Goal: Task Accomplishment & Management: Use online tool/utility

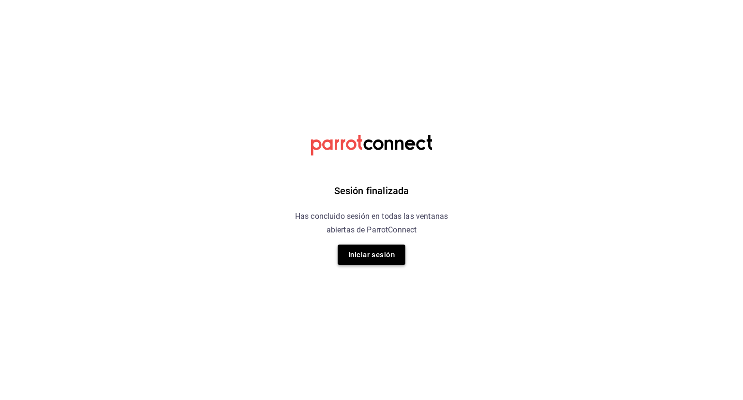
click at [366, 250] on button "Iniciar sesión" at bounding box center [372, 254] width 68 height 20
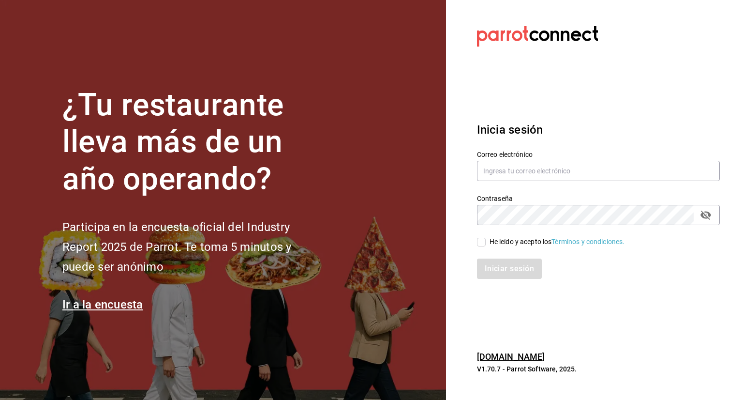
click at [523, 186] on div "Contraseña Contraseña" at bounding box center [592, 203] width 255 height 43
click at [526, 175] on input "text" at bounding box center [598, 171] width 243 height 20
click at [528, 174] on input "text" at bounding box center [598, 171] width 243 height 20
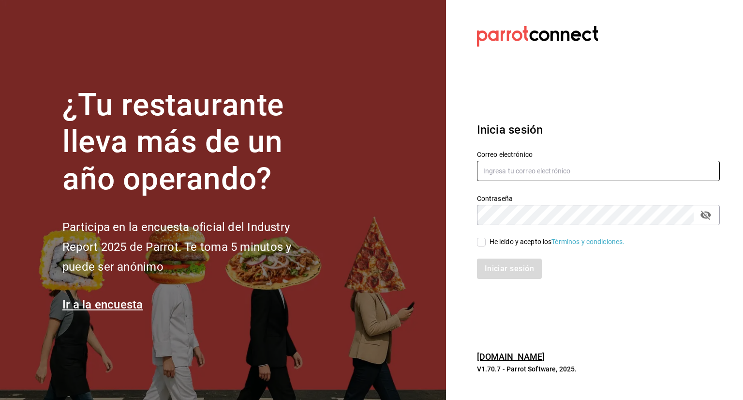
click at [601, 173] on input "text" at bounding box center [598, 171] width 243 height 20
paste input "Alejandro.zuniga@grupocosteno.com"
type input "Alejandro.zuniga@grupocosteno.com"
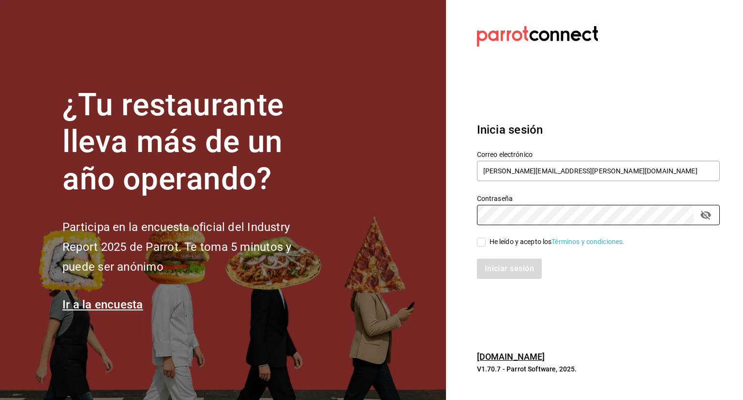
click at [483, 244] on input "He leído y acepto los Términos y condiciones." at bounding box center [481, 242] width 9 height 9
checkbox input "true"
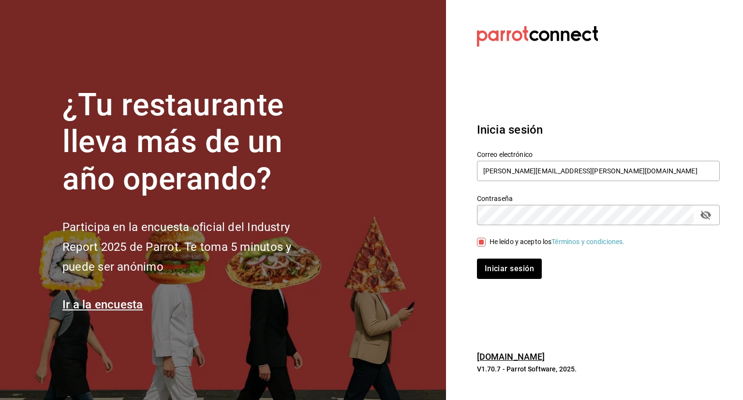
click at [529, 258] on div "Iniciar sesión" at bounding box center [592, 263] width 255 height 32
click at [530, 271] on button "Iniciar sesión" at bounding box center [510, 268] width 66 height 20
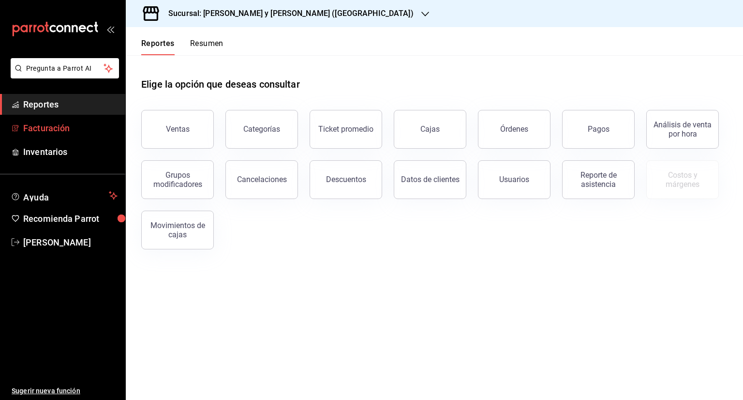
click at [71, 128] on span "Facturación" at bounding box center [70, 127] width 94 height 13
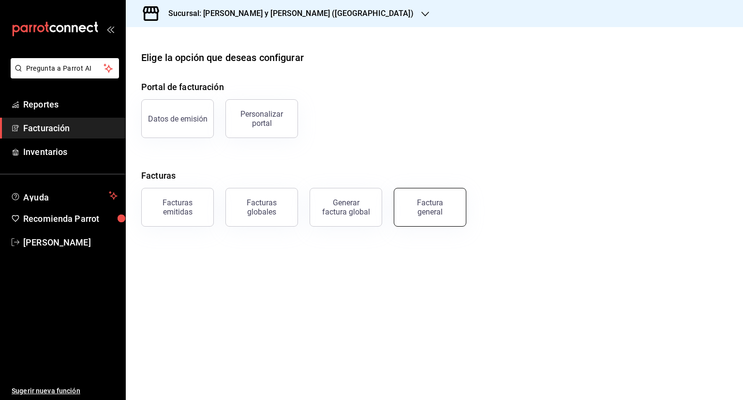
click at [415, 194] on button "Factura general" at bounding box center [430, 207] width 73 height 39
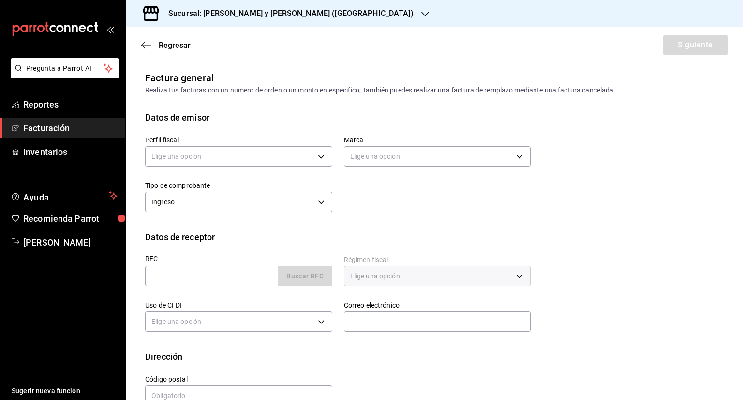
click at [164, 40] on div "Regresar Siguiente" at bounding box center [434, 45] width 617 height 36
click at [200, 160] on body "Pregunta a Parrot AI Reportes Facturación Inventarios Ayuda Recomienda Parrot […" at bounding box center [371, 200] width 743 height 400
click at [193, 202] on li "YUMO CS" at bounding box center [238, 205] width 184 height 18
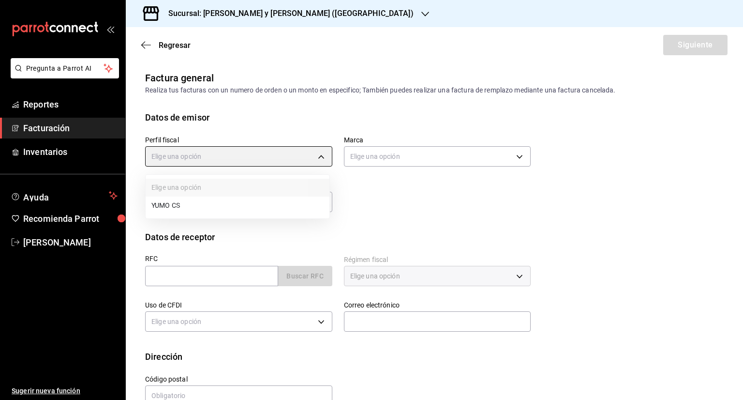
type input "5982fbb0-8c22-4ff5-a537-dca332c6d2d4"
type input "5c4b5436-b9cd-4a1a-b4e8-85329c7394cf"
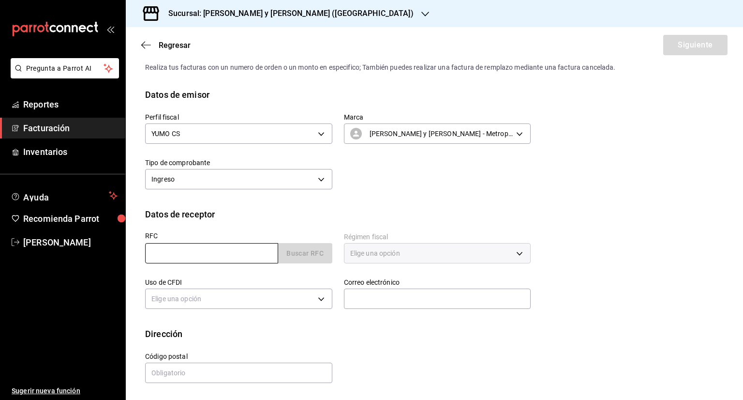
click at [199, 253] on input "text" at bounding box center [211, 253] width 133 height 20
paste input "COSTENO2025"
type input "COSTENO2025"
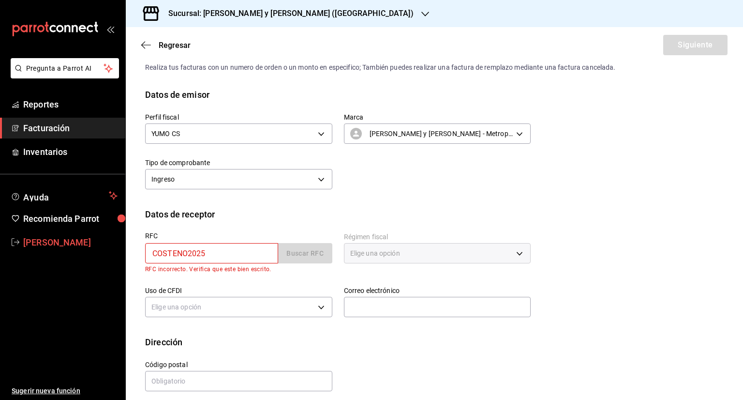
drag, startPoint x: 213, startPoint y: 252, endPoint x: 114, endPoint y: 232, distance: 101.2
click at [123, 241] on div "Pregunta a Parrot AI Reportes Facturación Inventarios Ayuda Recomienda Parrot […" at bounding box center [371, 200] width 743 height 400
paste input "COSTENO2025"
type input "C"
paste input "R180208PM0 CP"
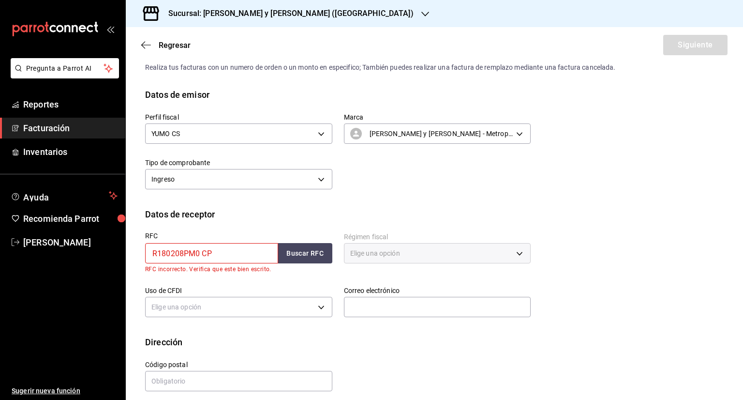
click at [205, 250] on input "R180208PM0 CP" at bounding box center [211, 253] width 133 height 20
click at [153, 253] on input "R180208PM0CP" at bounding box center [211, 253] width 133 height 20
click at [153, 255] on input "CR180208PM0" at bounding box center [211, 253] width 133 height 20
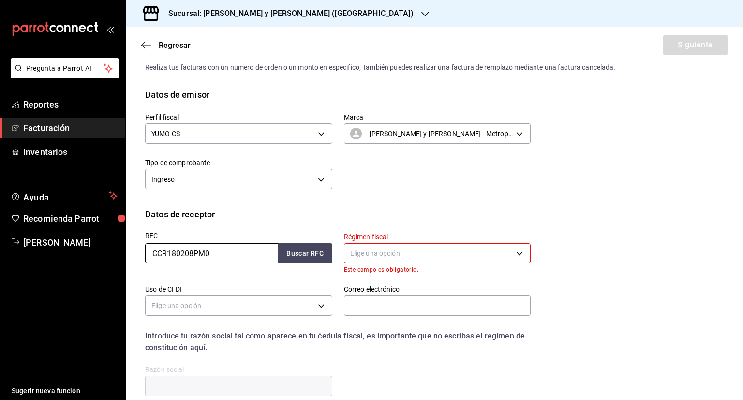
click at [157, 252] on input "CCR180208PM0" at bounding box center [211, 253] width 133 height 20
type input "CPR180208PM0"
click at [296, 255] on button "Buscar RFC" at bounding box center [305, 253] width 54 height 20
type input "601"
type input "G03"
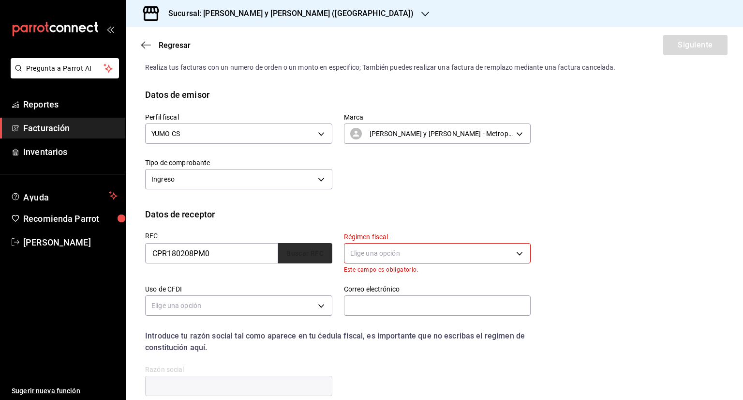
type input "[PERSON_NAME][EMAIL_ADDRESS][PERSON_NAME][DOMAIN_NAME]"
type input "66269"
type input "CINEMAS PREMIUM"
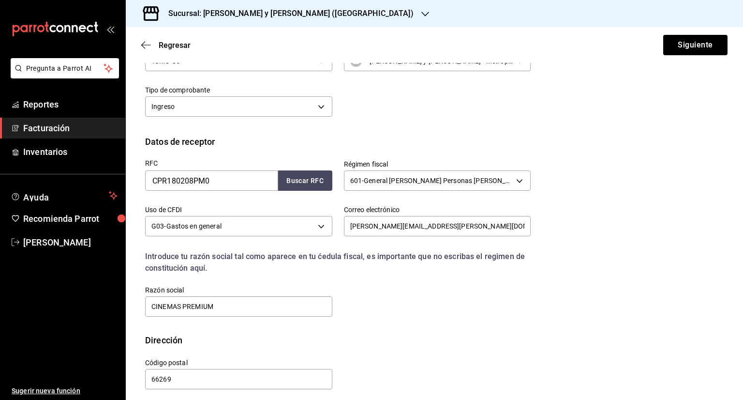
scroll to position [102, 0]
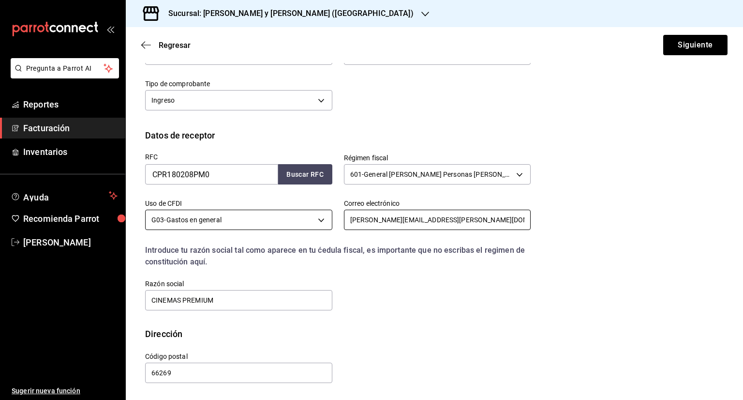
drag, startPoint x: 390, startPoint y: 221, endPoint x: 306, endPoint y: 225, distance: 84.8
click at [306, 225] on div "RFC CPR180208PM0 Buscar RFC Régimen fiscal 601 - General [PERSON_NAME] Personas…" at bounding box center [332, 227] width 397 height 170
type input "[PERSON_NAME][EMAIL_ADDRESS][PERSON_NAME][DOMAIN_NAME]"
click at [384, 286] on div "RFC CPR180208PM0 Buscar RFC Régimen fiscal 601 - General [PERSON_NAME] Personas…" at bounding box center [332, 227] width 397 height 170
click at [685, 49] on button "Siguiente" at bounding box center [695, 45] width 64 height 20
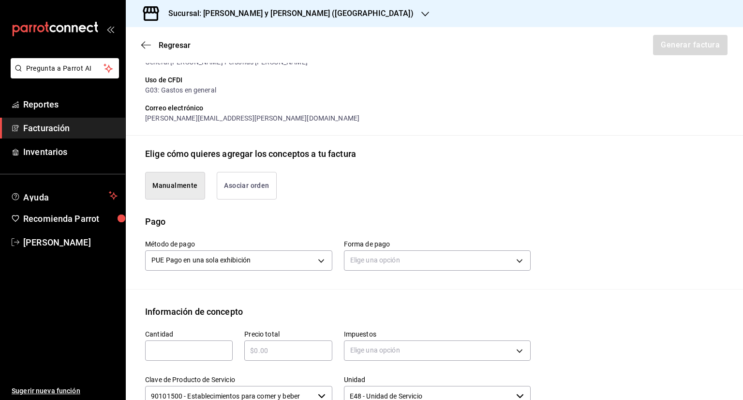
scroll to position [194, 0]
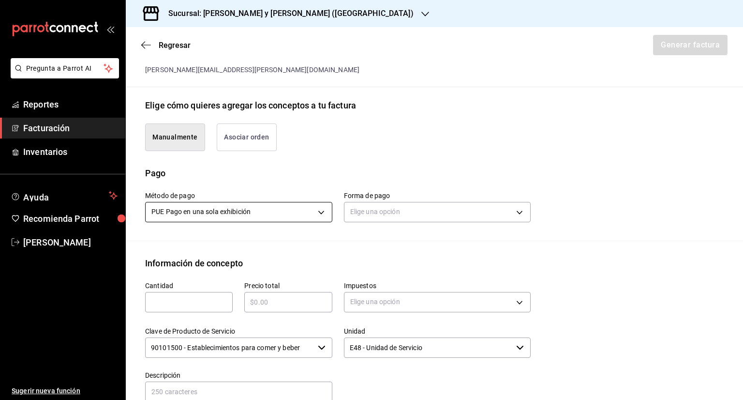
click at [254, 219] on body "Pregunta a Parrot AI Reportes Facturación Inventarios Ayuda Recomienda Parrot […" at bounding box center [371, 200] width 743 height 400
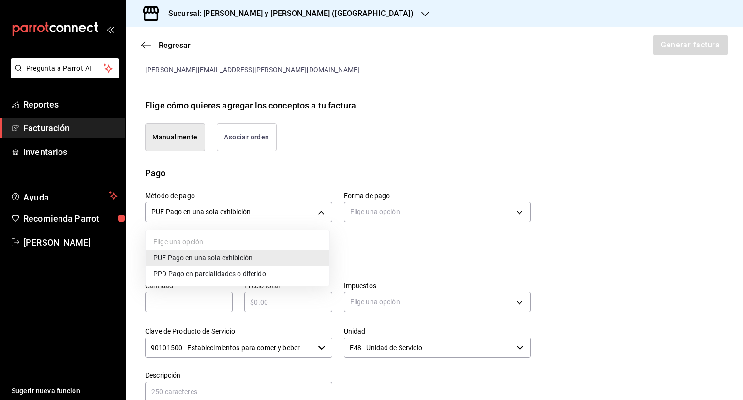
click at [211, 274] on span "PPD Pago en parcialidades o diferido" at bounding box center [209, 274] width 113 height 10
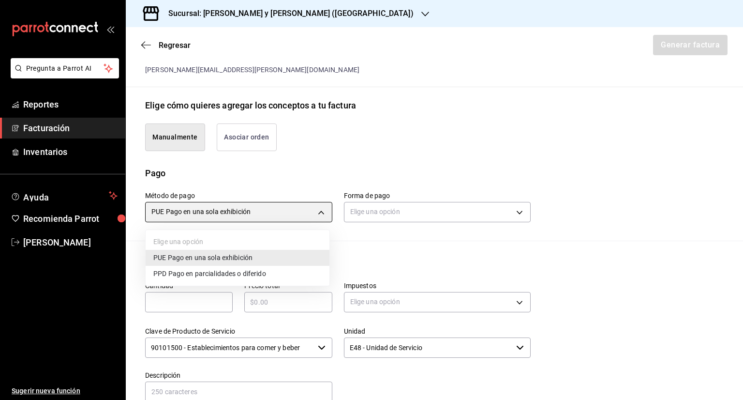
type input "PPD"
type input "99"
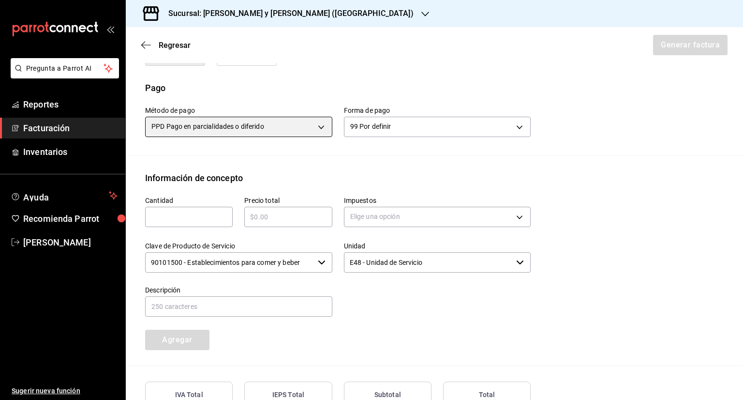
scroll to position [290, 0]
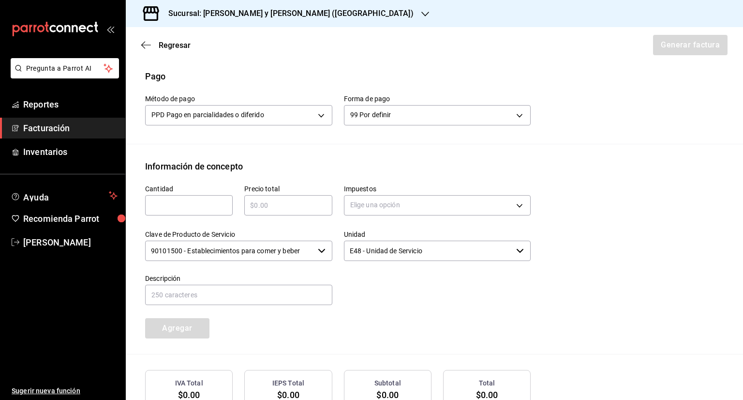
click at [176, 210] on div "​" at bounding box center [189, 205] width 88 height 20
type input "1"
paste input "$10755.00"
type input "$10755.00"
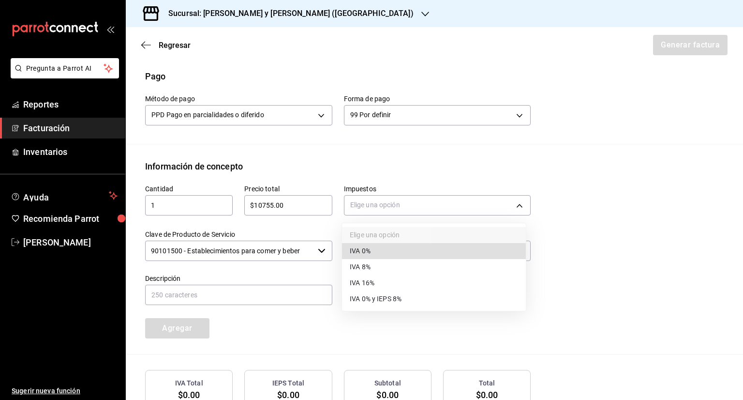
click at [388, 211] on body "Pregunta a Parrot AI Reportes Facturación Inventarios Ayuda Recomienda Parrot […" at bounding box center [371, 200] width 743 height 400
click at [350, 279] on span "IVA 16%" at bounding box center [362, 283] width 25 height 10
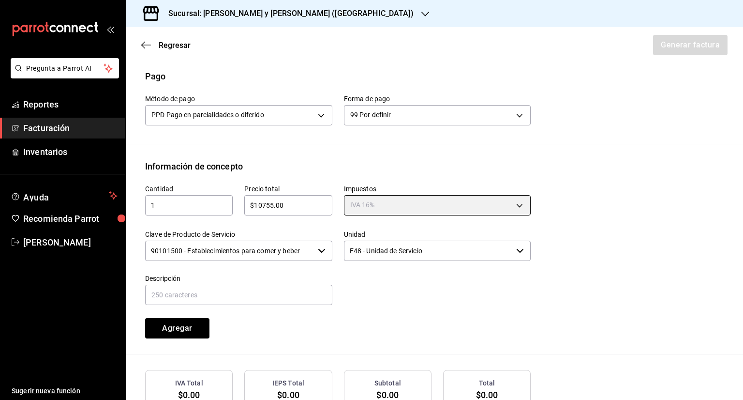
type input "IVA_16"
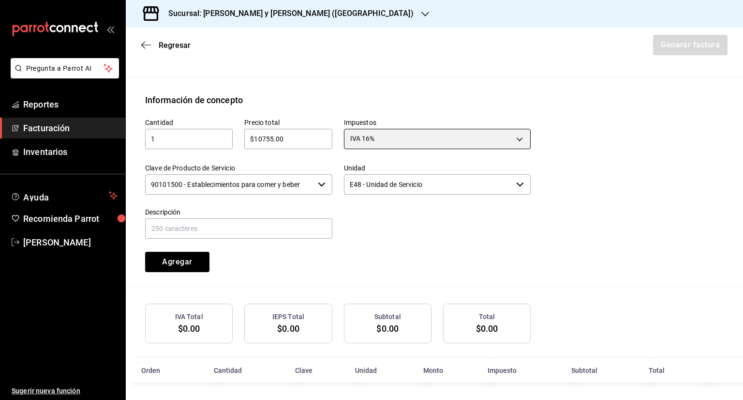
scroll to position [358, 0]
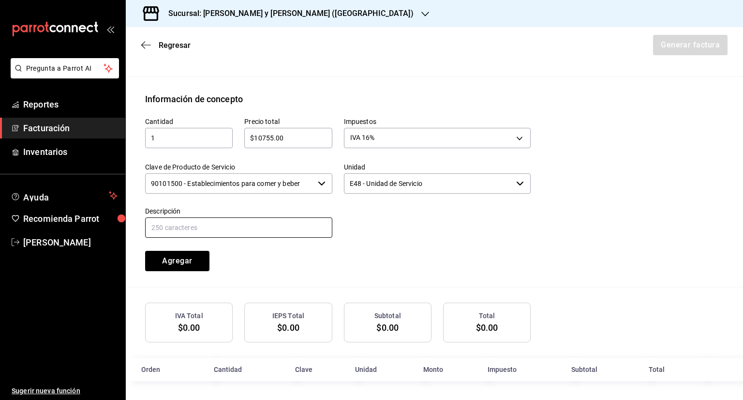
click at [209, 233] on input "text" at bounding box center [238, 227] width 187 height 20
paste input "10,755.00"
type input "1"
type input "o"
type input "c"
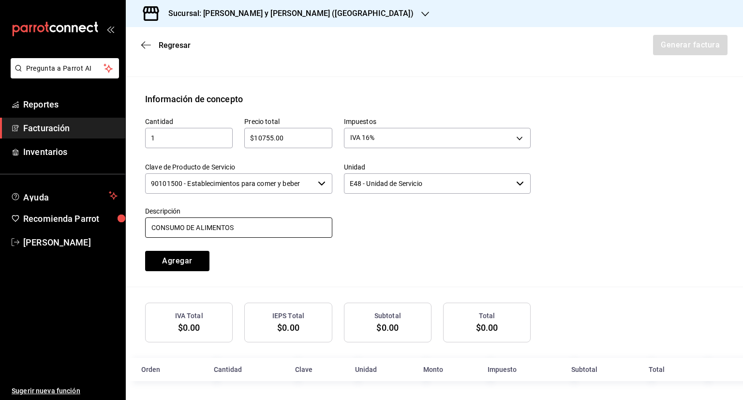
type input "CONSUMO DE ALIMENTOS"
click at [269, 230] on input "CONSUMO DE ALIMENTOS" at bounding box center [238, 227] width 187 height 20
type input "CONSUMO DE ALIMENTOS [DATE] AL [DATE]"
drag, startPoint x: 176, startPoint y: 264, endPoint x: 174, endPoint y: 255, distance: 8.9
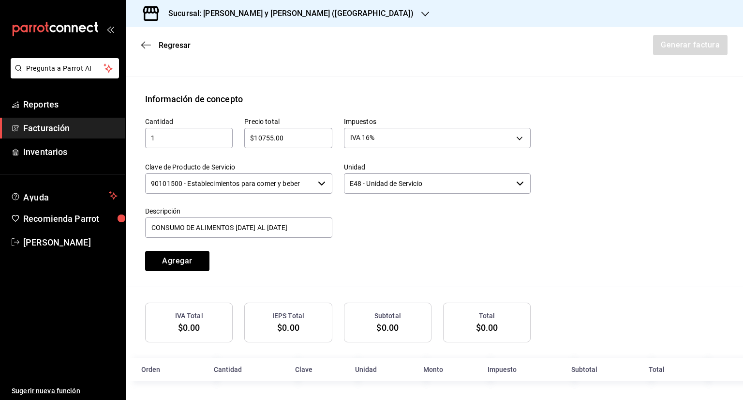
click at [175, 256] on button "Agregar" at bounding box center [177, 261] width 64 height 20
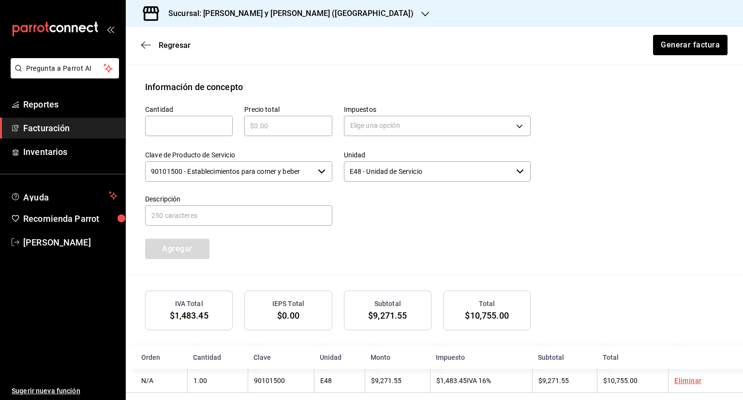
scroll to position [381, 0]
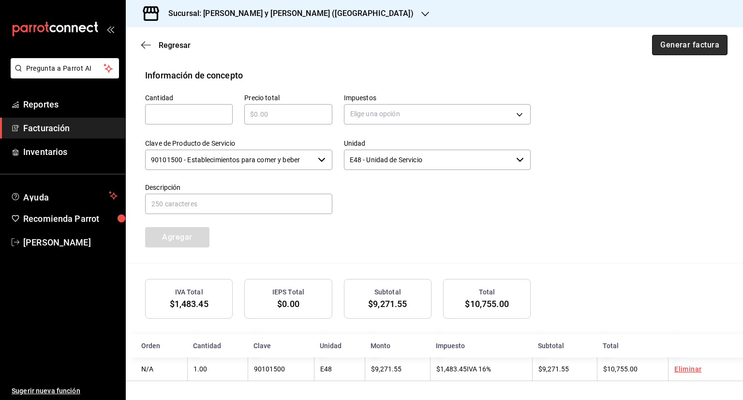
click at [678, 51] on button "Generar factura" at bounding box center [689, 45] width 75 height 20
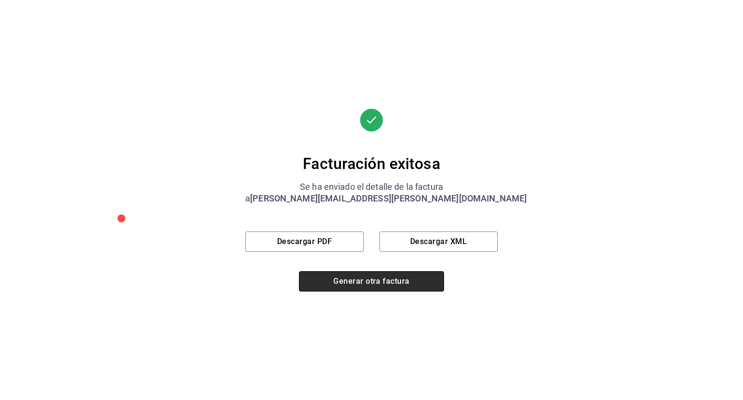
click at [368, 275] on button "Generar otra factura" at bounding box center [371, 281] width 145 height 20
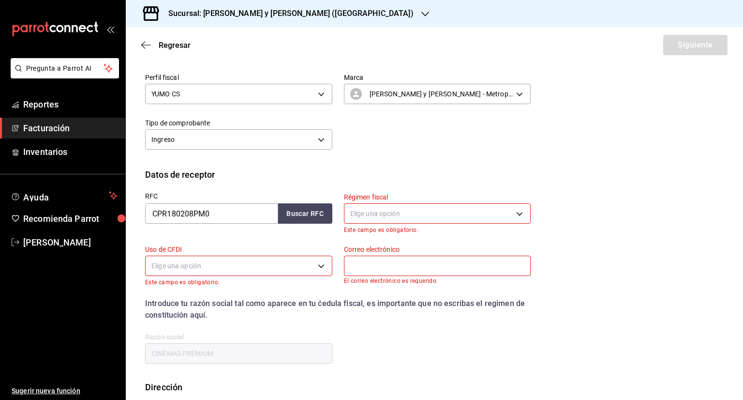
scroll to position [0, 0]
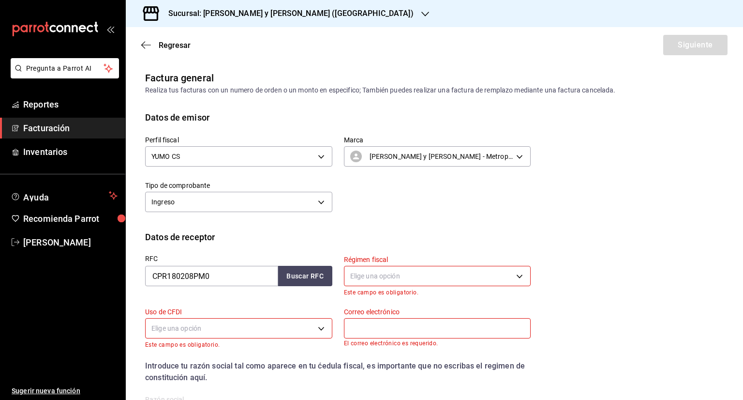
click at [237, 20] on div "Sucursal: [PERSON_NAME] y [PERSON_NAME] ([GEOGRAPHIC_DATA])" at bounding box center [284, 13] width 300 height 27
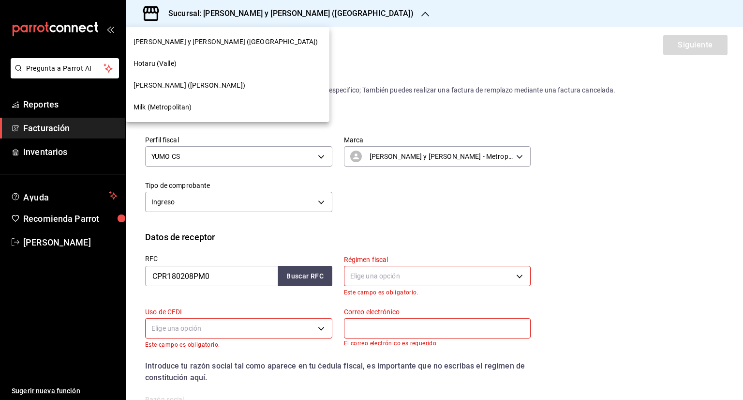
click at [173, 111] on span "Milk (Metropolitan)" at bounding box center [163, 107] width 59 height 10
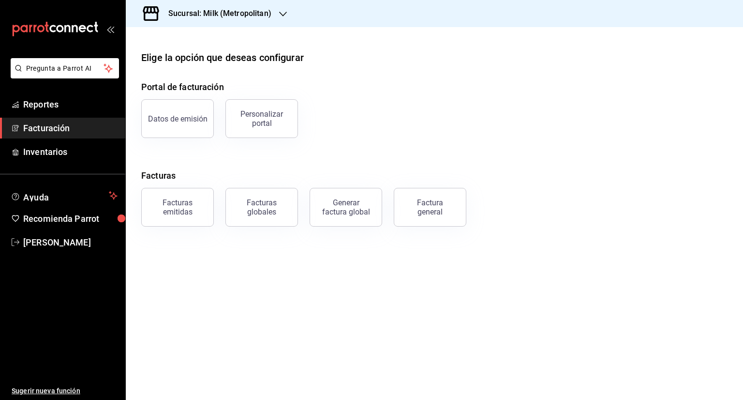
click at [49, 125] on span "Facturación" at bounding box center [70, 127] width 94 height 13
click at [451, 203] on div "Factura general" at bounding box center [430, 207] width 48 height 18
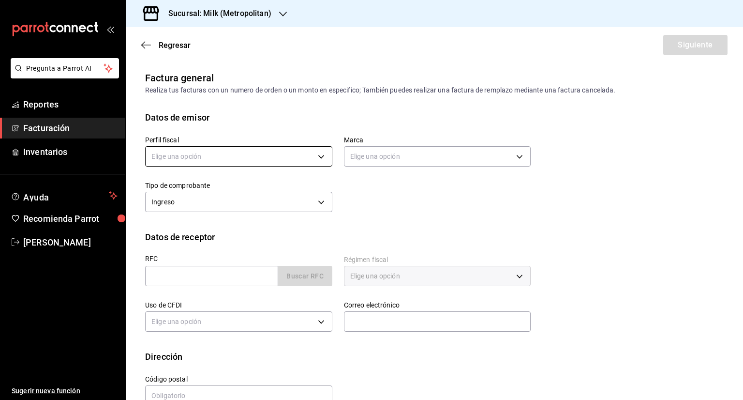
click at [192, 154] on body "Pregunta a Parrot AI Reportes Facturación Inventarios Ayuda Recomienda Parrot […" at bounding box center [371, 200] width 743 height 400
click at [239, 202] on li "MILK PIZZERIA METROPOLITAN" at bounding box center [238, 205] width 184 height 18
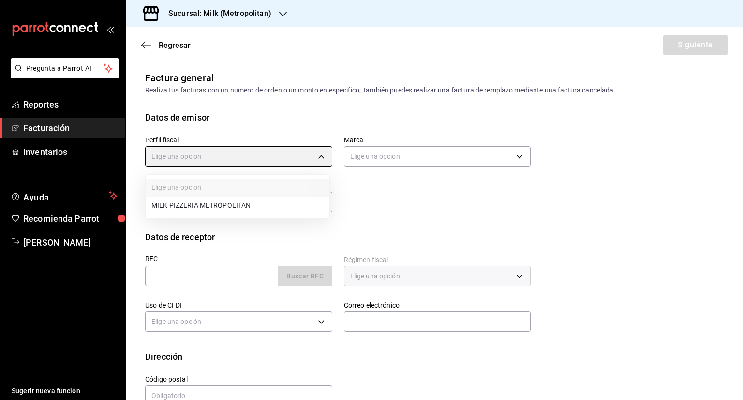
type input "e6d39799-b0e1-4b50-b710-e6e4ce09bb7b"
type input "57c9fc47-e65f-4221-a10c-96a6466a6251"
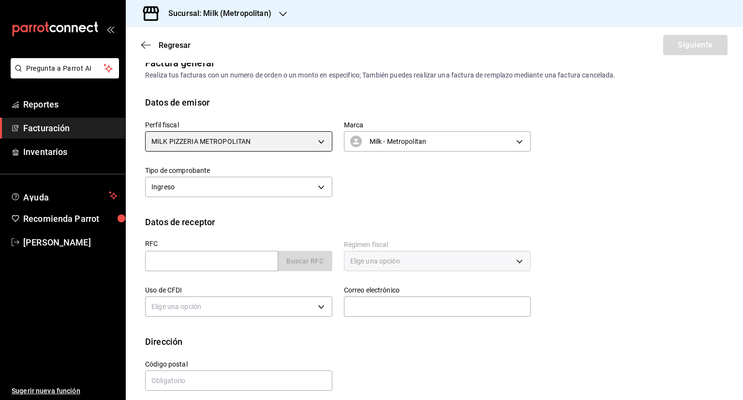
scroll to position [23, 0]
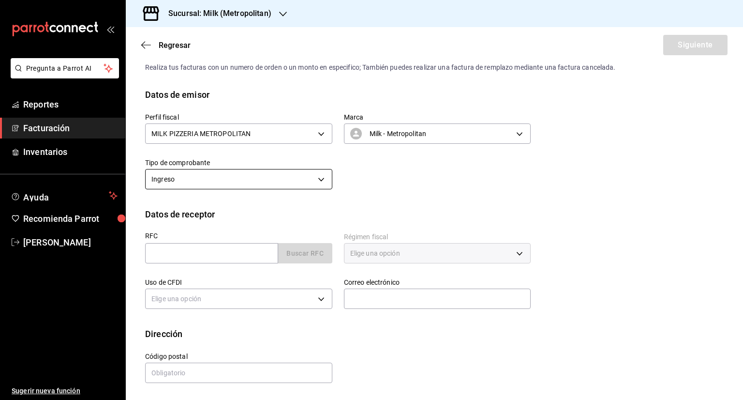
click at [222, 182] on body "Pregunta a Parrot AI Reportes Facturación Inventarios Ayuda Recomienda Parrot […" at bounding box center [371, 200] width 743 height 400
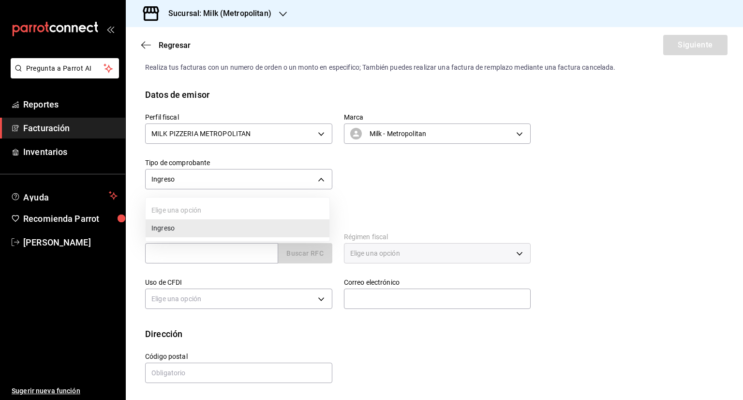
click at [465, 189] on div at bounding box center [371, 200] width 743 height 400
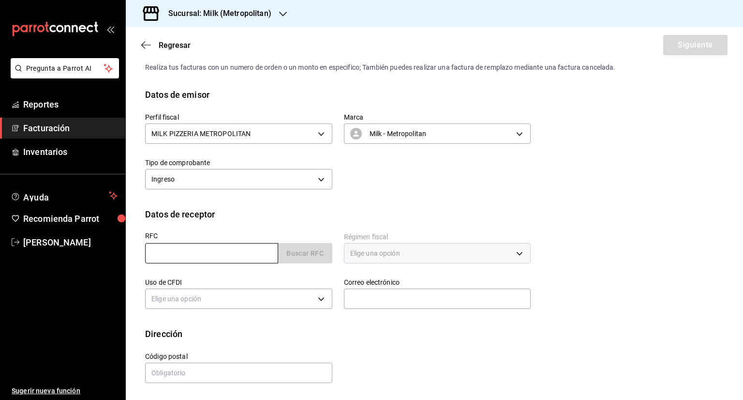
click at [206, 252] on input "text" at bounding box center [211, 253] width 133 height 20
type input "CPR180208PM0"
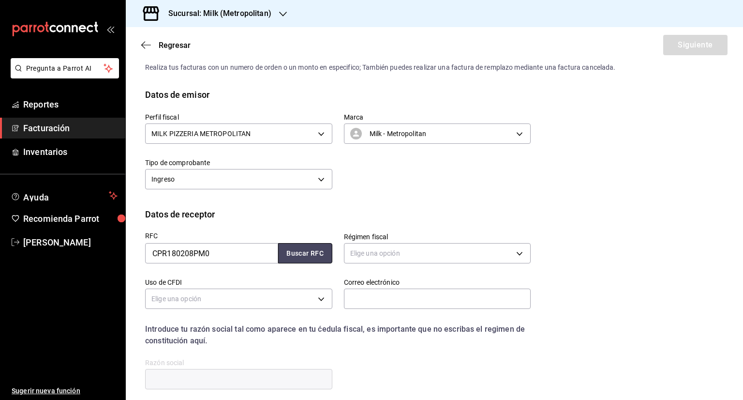
click at [309, 252] on button "Buscar RFC" at bounding box center [305, 253] width 54 height 20
type input "601"
type input "G03"
type input "[PERSON_NAME][EMAIL_ADDRESS][PERSON_NAME][DOMAIN_NAME]"
type input "66269"
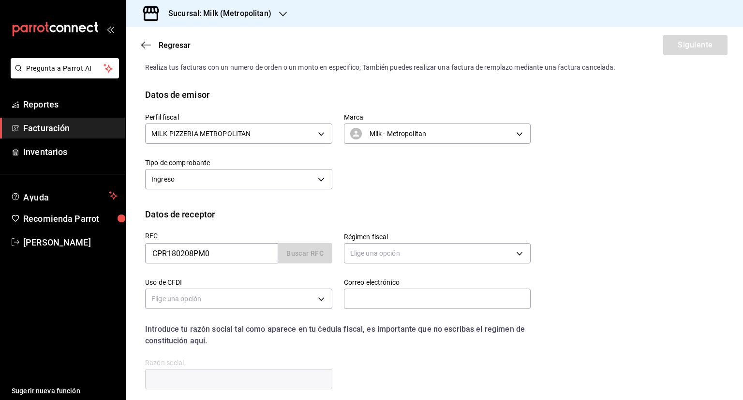
type input "CINEMAS PREMIUM"
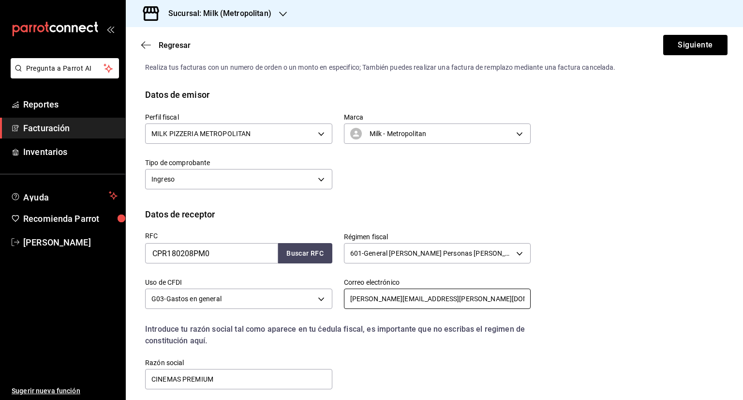
drag, startPoint x: 391, startPoint y: 297, endPoint x: 333, endPoint y: 299, distance: 57.6
click at [333, 299] on div "Correo electrónico [PERSON_NAME][EMAIL_ADDRESS][PERSON_NAME][DOMAIN_NAME]" at bounding box center [431, 288] width 199 height 45
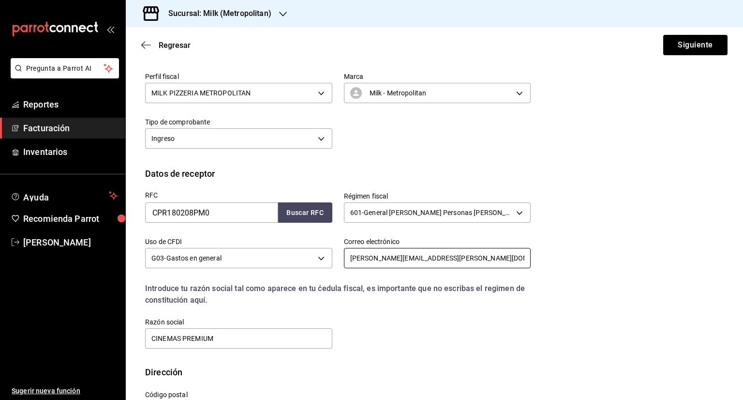
scroll to position [102, 0]
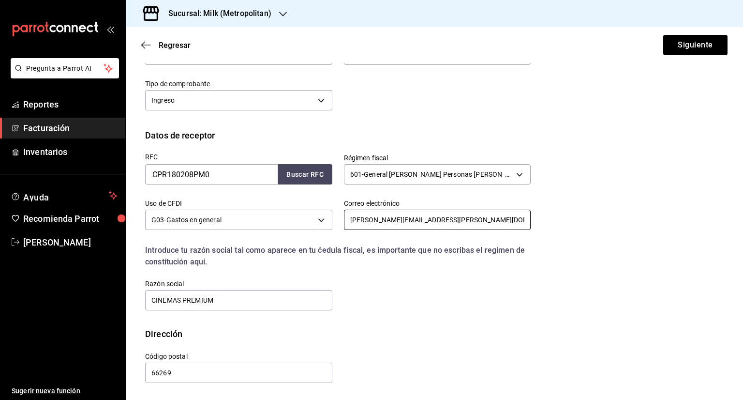
type input "[PERSON_NAME][EMAIL_ADDRESS][PERSON_NAME][DOMAIN_NAME]"
click at [370, 323] on div "RFC CPR180208PM0 Buscar RFC Régimen fiscal 601 - General [PERSON_NAME] Personas…" at bounding box center [434, 234] width 579 height 185
click at [687, 50] on button "Siguiente" at bounding box center [695, 45] width 64 height 20
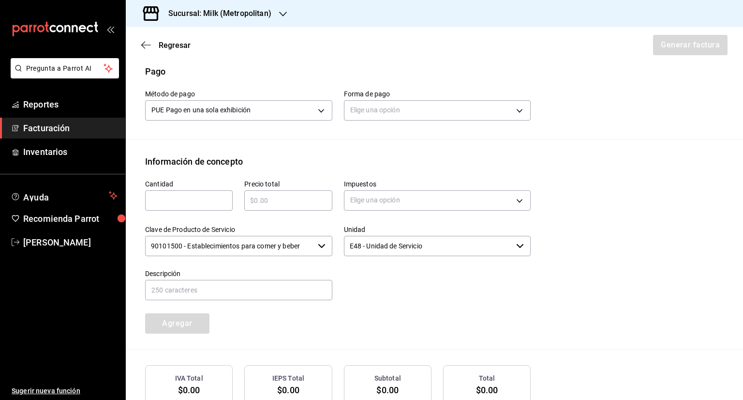
scroll to position [247, 0]
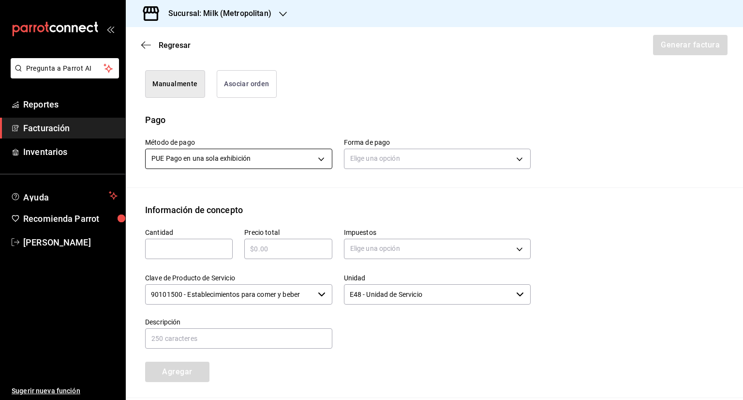
click at [321, 161] on body "Pregunta a Parrot AI Reportes Facturación Inventarios Ayuda Recomienda Parrot […" at bounding box center [371, 200] width 743 height 400
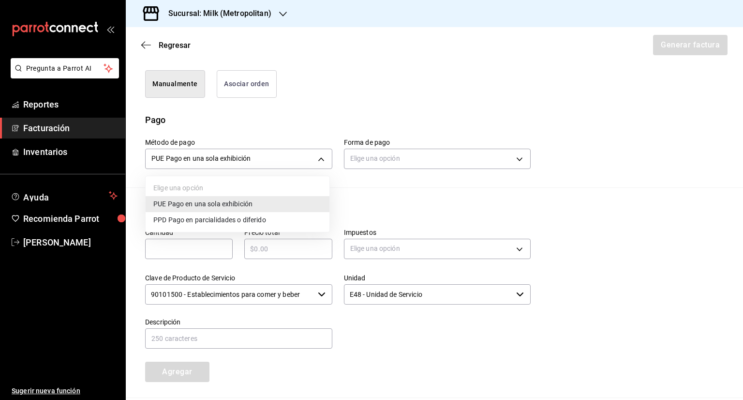
click at [240, 215] on span "PPD Pago en parcialidades o diferido" at bounding box center [209, 220] width 113 height 10
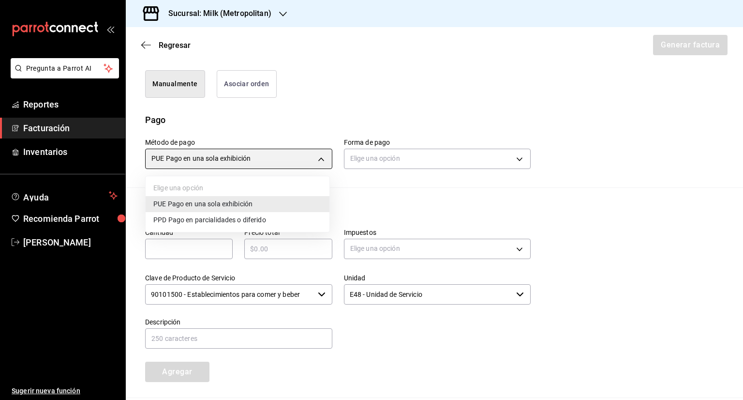
type input "PPD"
type input "99"
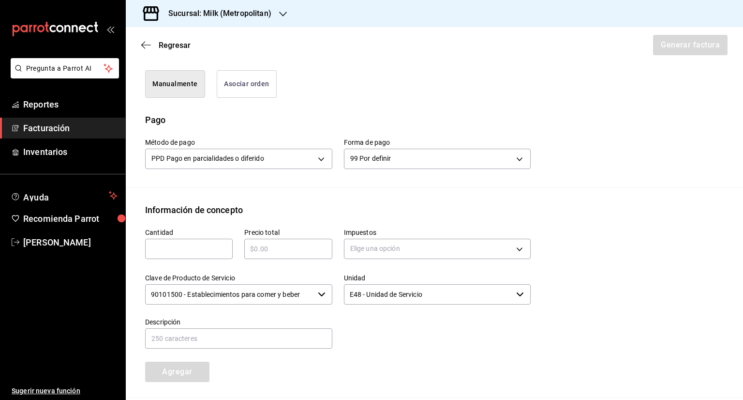
click at [183, 243] on input "text" at bounding box center [189, 249] width 88 height 12
type input "1"
click at [275, 249] on input "text" at bounding box center [288, 249] width 88 height 12
paste input "$26481.00"
type input "$26481.00"
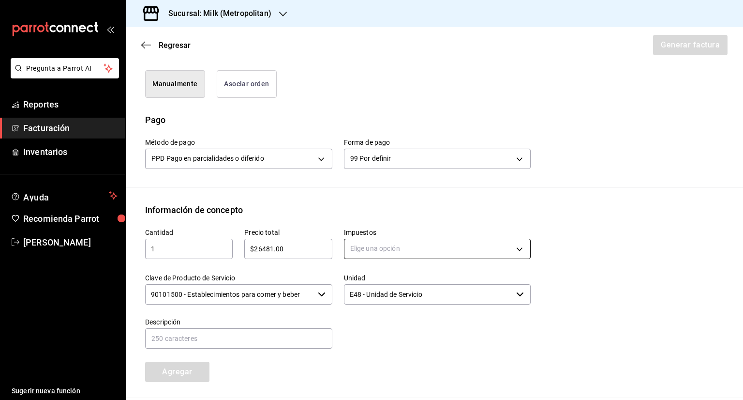
click at [463, 250] on body "Pregunta a Parrot AI Reportes Facturación Inventarios Ayuda Recomienda Parrot […" at bounding box center [371, 200] width 743 height 400
click at [406, 318] on li "IVA 16%" at bounding box center [434, 326] width 184 height 16
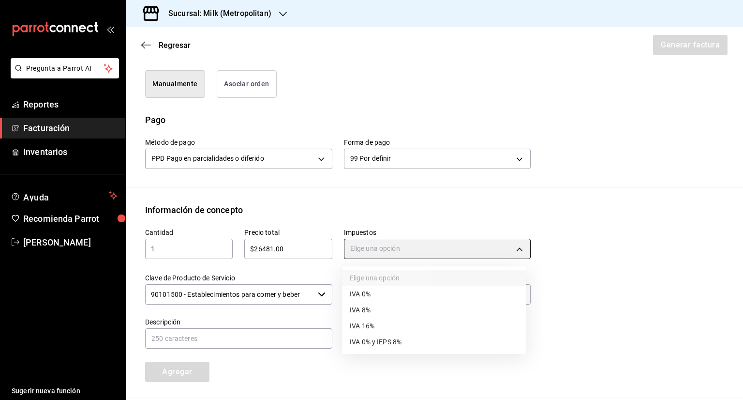
type input "IVA_16"
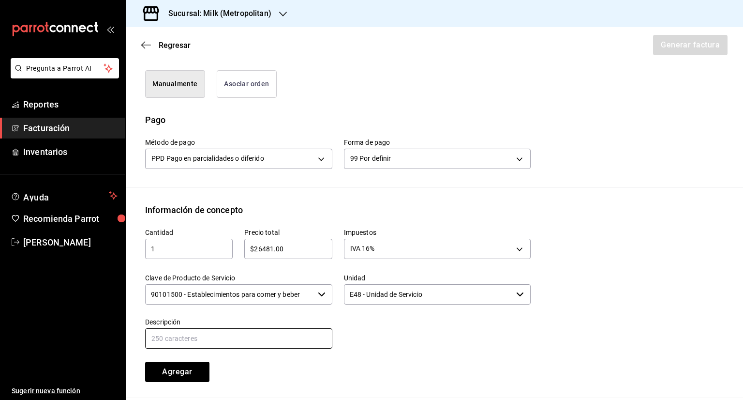
click at [265, 339] on input "text" at bounding box center [238, 338] width 187 height 20
paste input "26,481.00"
type input "26,481.00"
click at [248, 334] on input "text" at bounding box center [238, 338] width 187 height 20
paste input "CONSUMO DE ALIMENTOS [DATE] AL [DATE]"
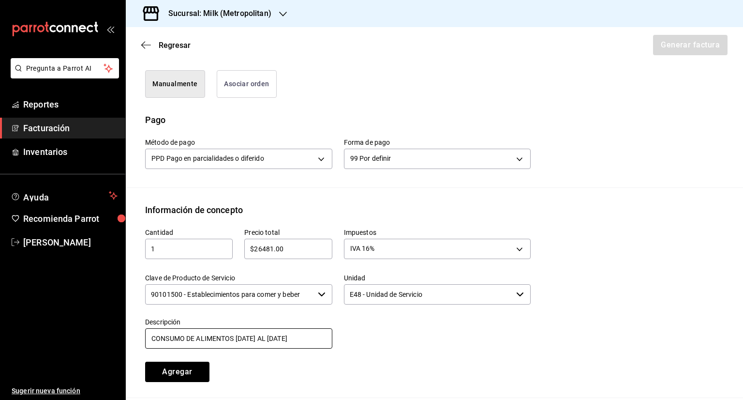
scroll to position [0, 48]
type input "CONSUMO DE ALIMENTOS [DATE] AL [DATE]"
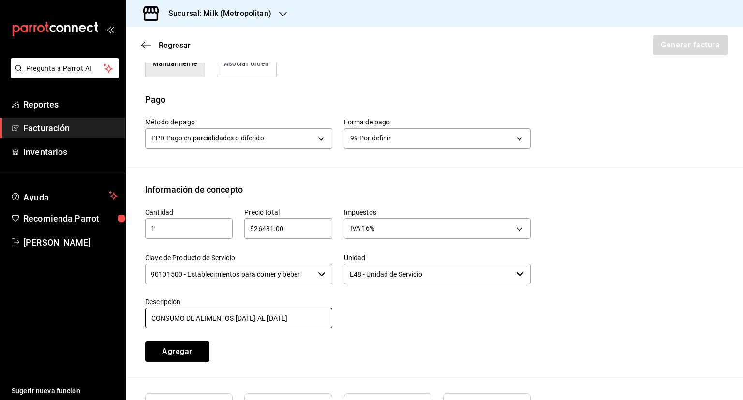
scroll to position [358, 0]
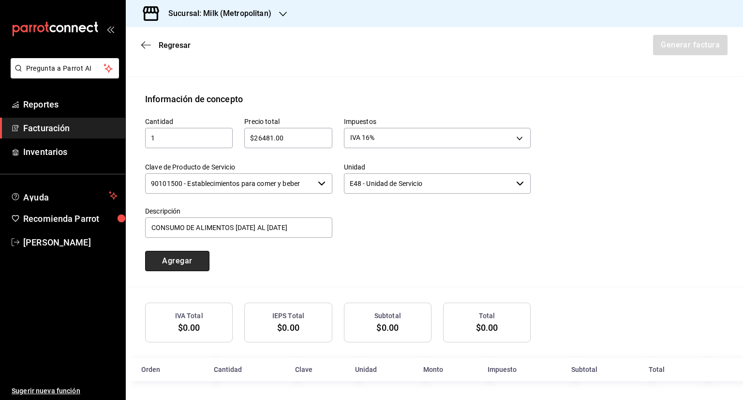
click at [185, 251] on button "Agregar" at bounding box center [177, 261] width 64 height 20
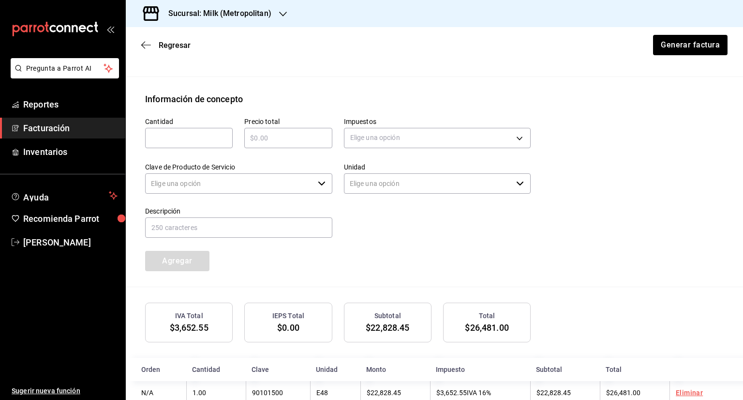
type input "90101500 - Establecimientos para comer y beber"
type input "E48 - Unidad de Servicio"
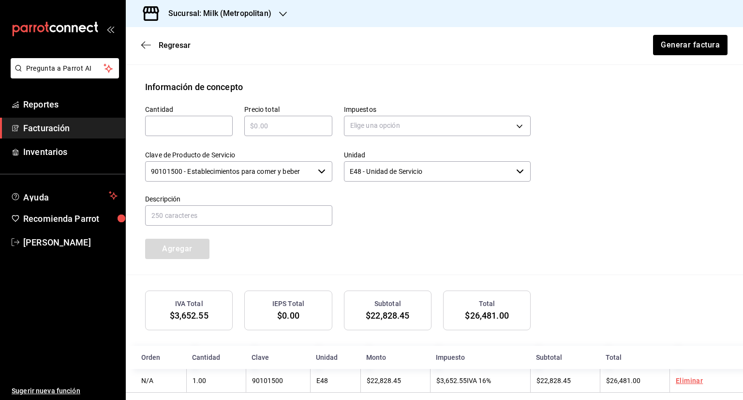
scroll to position [381, 0]
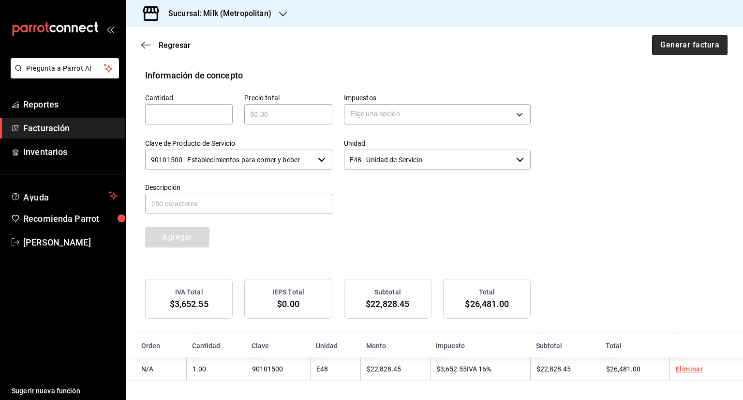
click at [701, 51] on button "Generar factura" at bounding box center [689, 45] width 75 height 20
